Goal: Check status

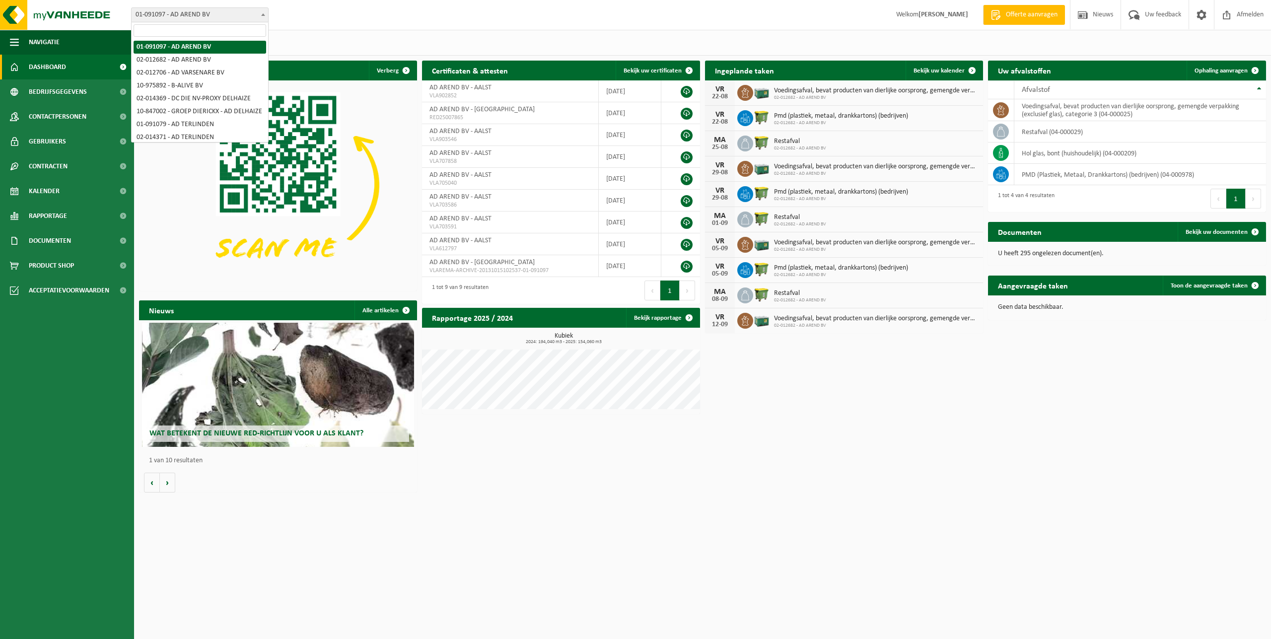
click at [200, 14] on span "01-091097 - AD AREND BV" at bounding box center [200, 15] width 136 height 14
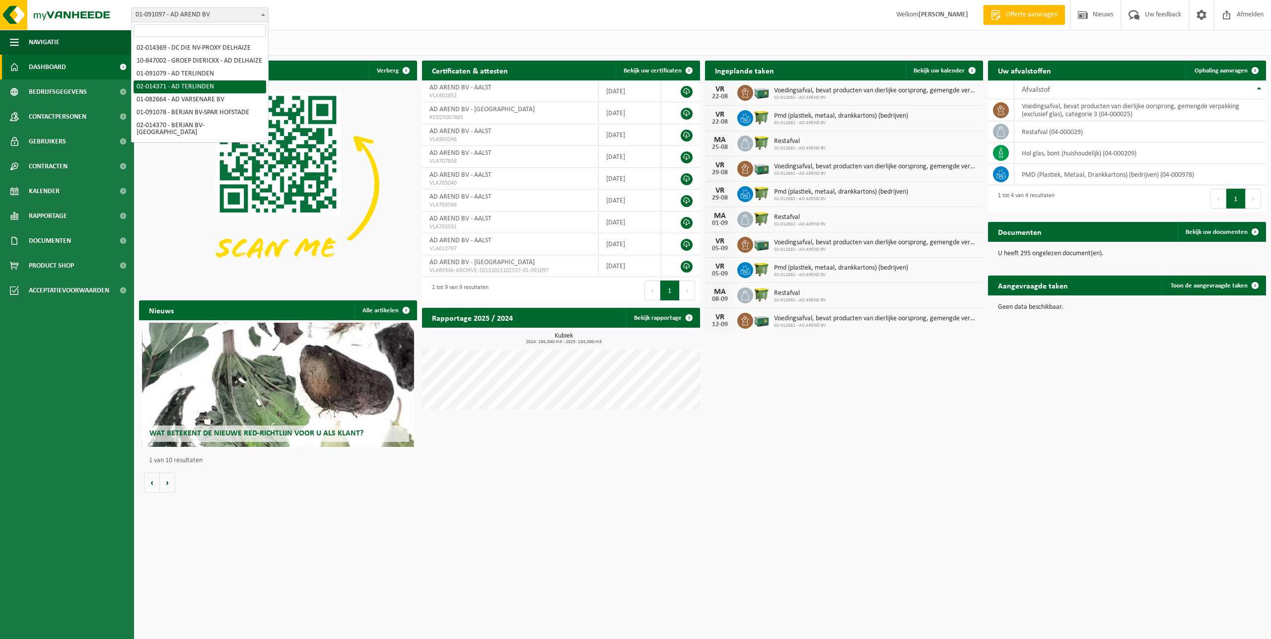
scroll to position [101, 0]
select select "748"
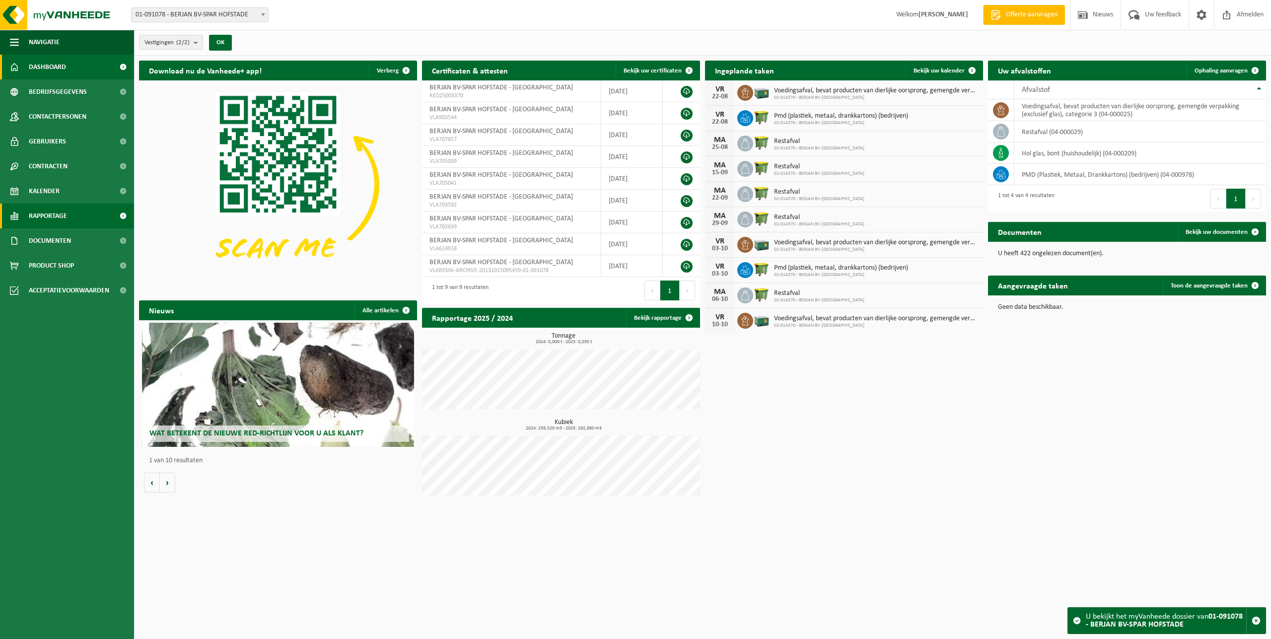
click at [58, 219] on span "Rapportage" at bounding box center [48, 215] width 38 height 25
click at [62, 255] on span "In lijstvorm" at bounding box center [47, 262] width 35 height 19
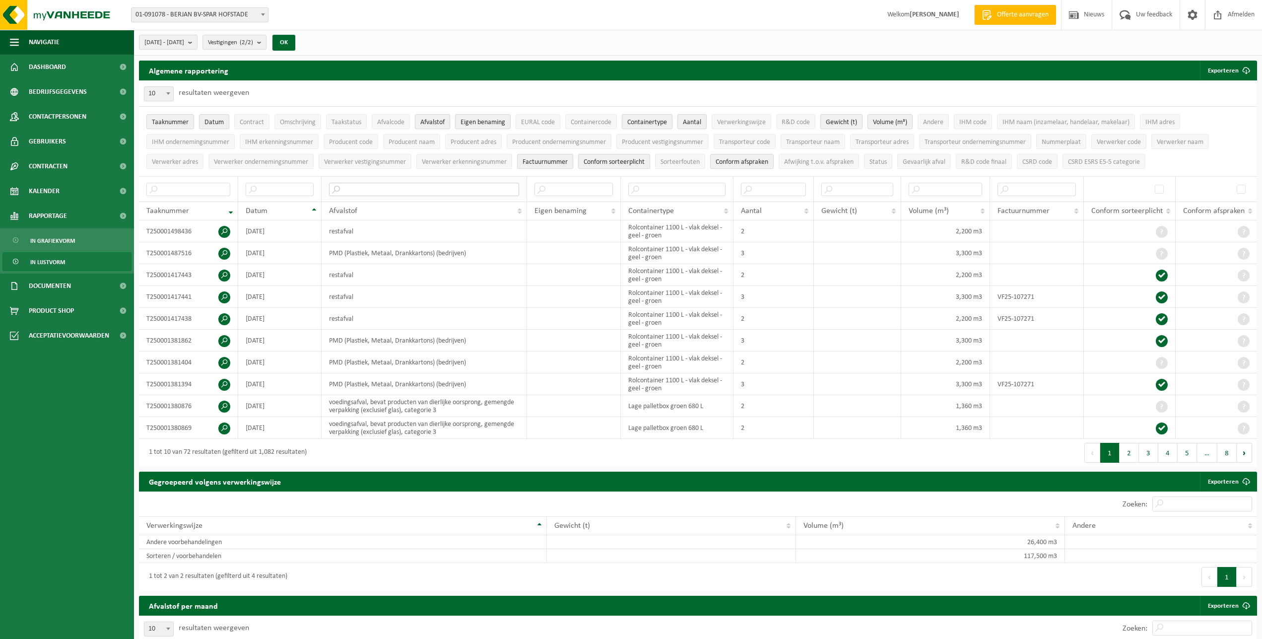
click at [380, 187] on input "text" at bounding box center [424, 189] width 190 height 13
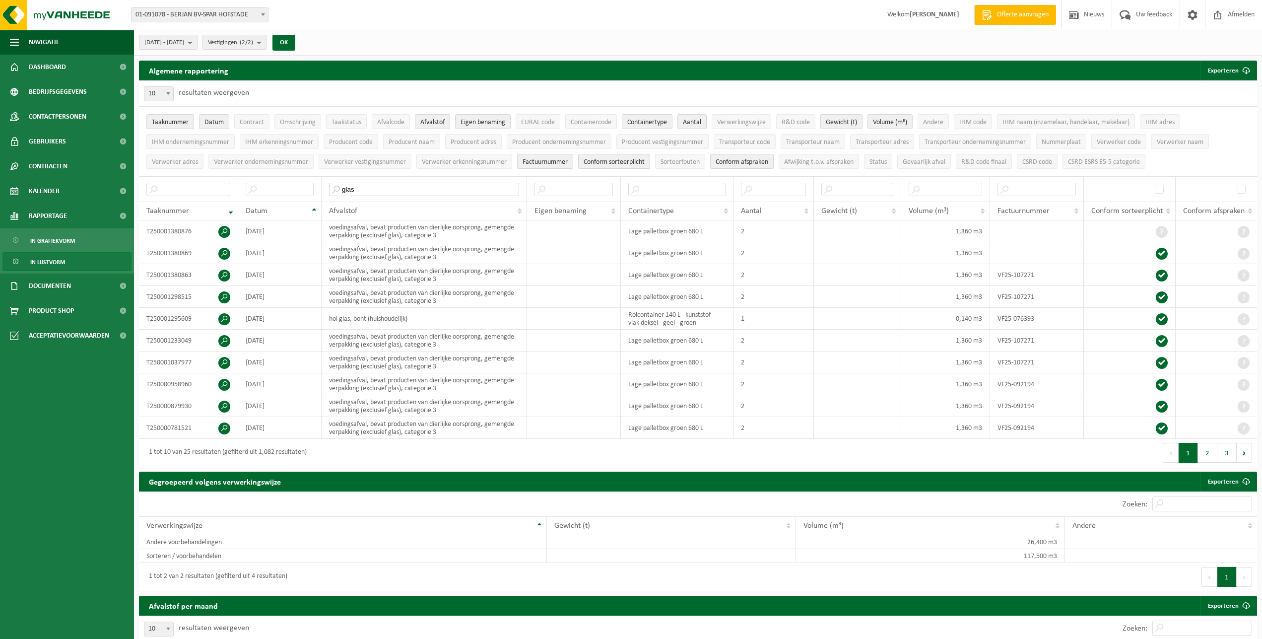
type input "glas"
click at [1244, 18] on span "Afmelden" at bounding box center [1241, 14] width 32 height 29
